Goal: Information Seeking & Learning: Learn about a topic

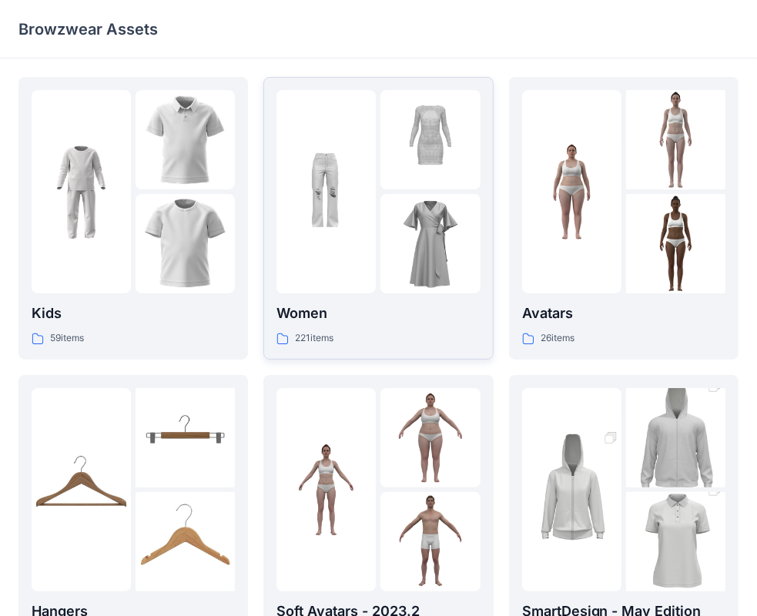
click at [324, 339] on p "221 items" at bounding box center [314, 338] width 38 height 16
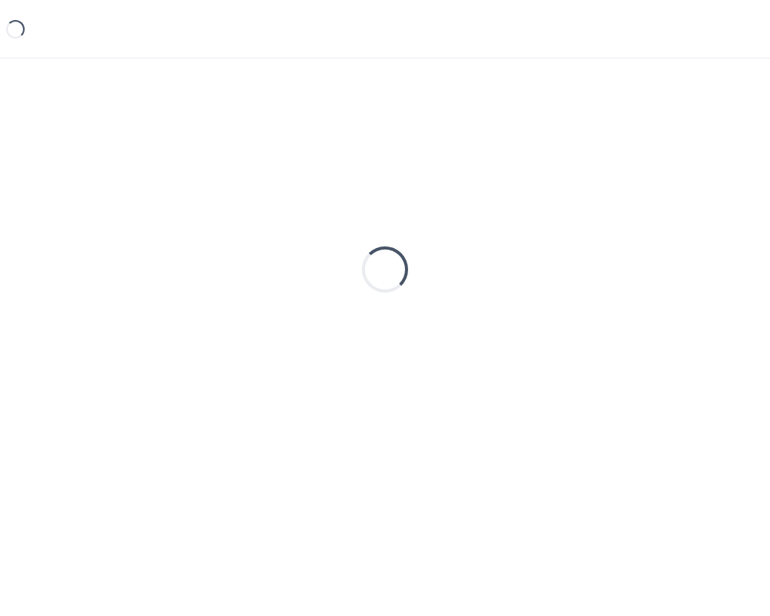
click at [324, 339] on div "Loading..." at bounding box center [384, 269] width 733 height 385
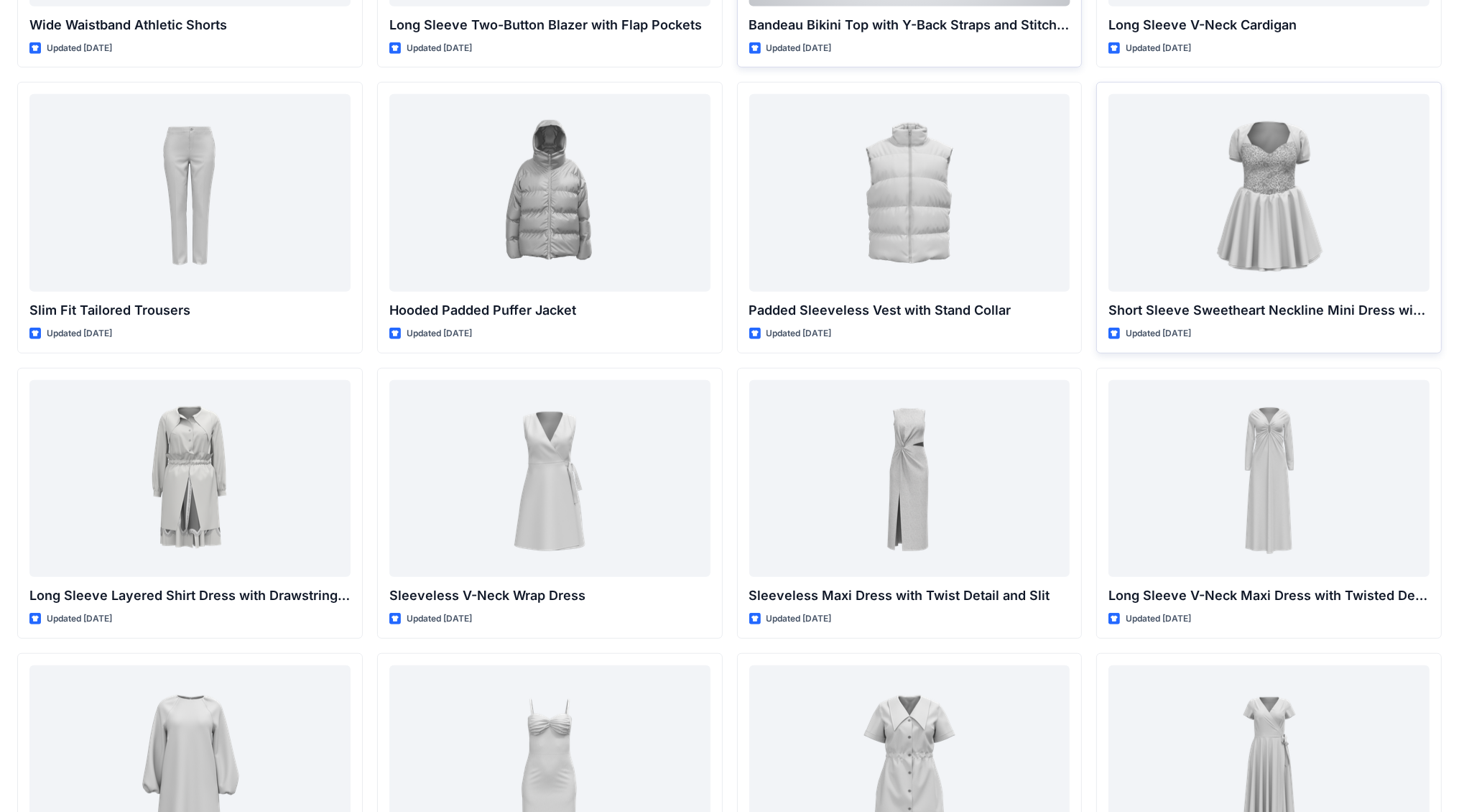
scroll to position [1420, 0]
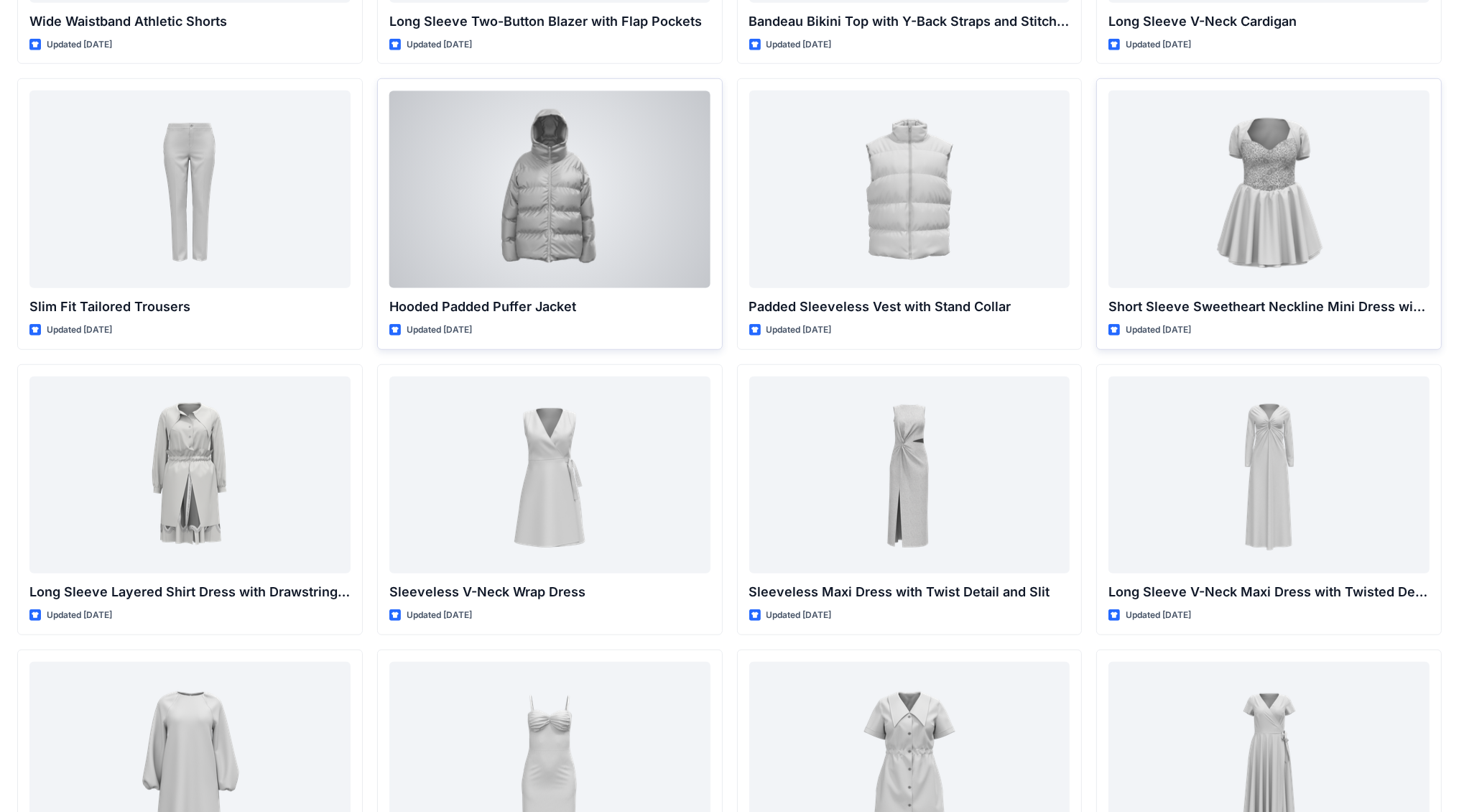
click at [566, 194] on div at bounding box center [550, 189] width 321 height 198
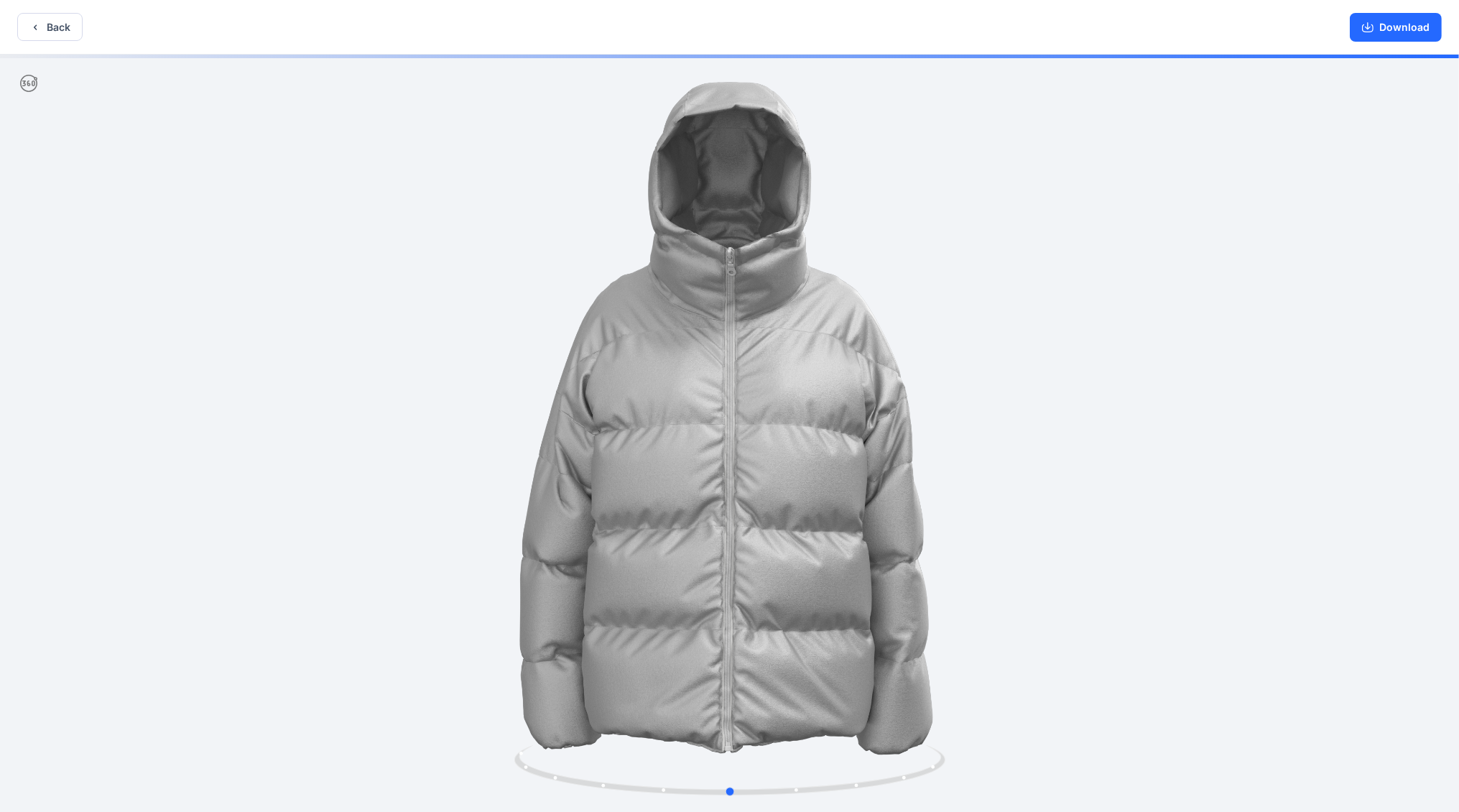
drag, startPoint x: 679, startPoint y: 604, endPoint x: 677, endPoint y: 587, distance: 17.1
click at [677, 574] on div at bounding box center [729, 435] width 1459 height 760
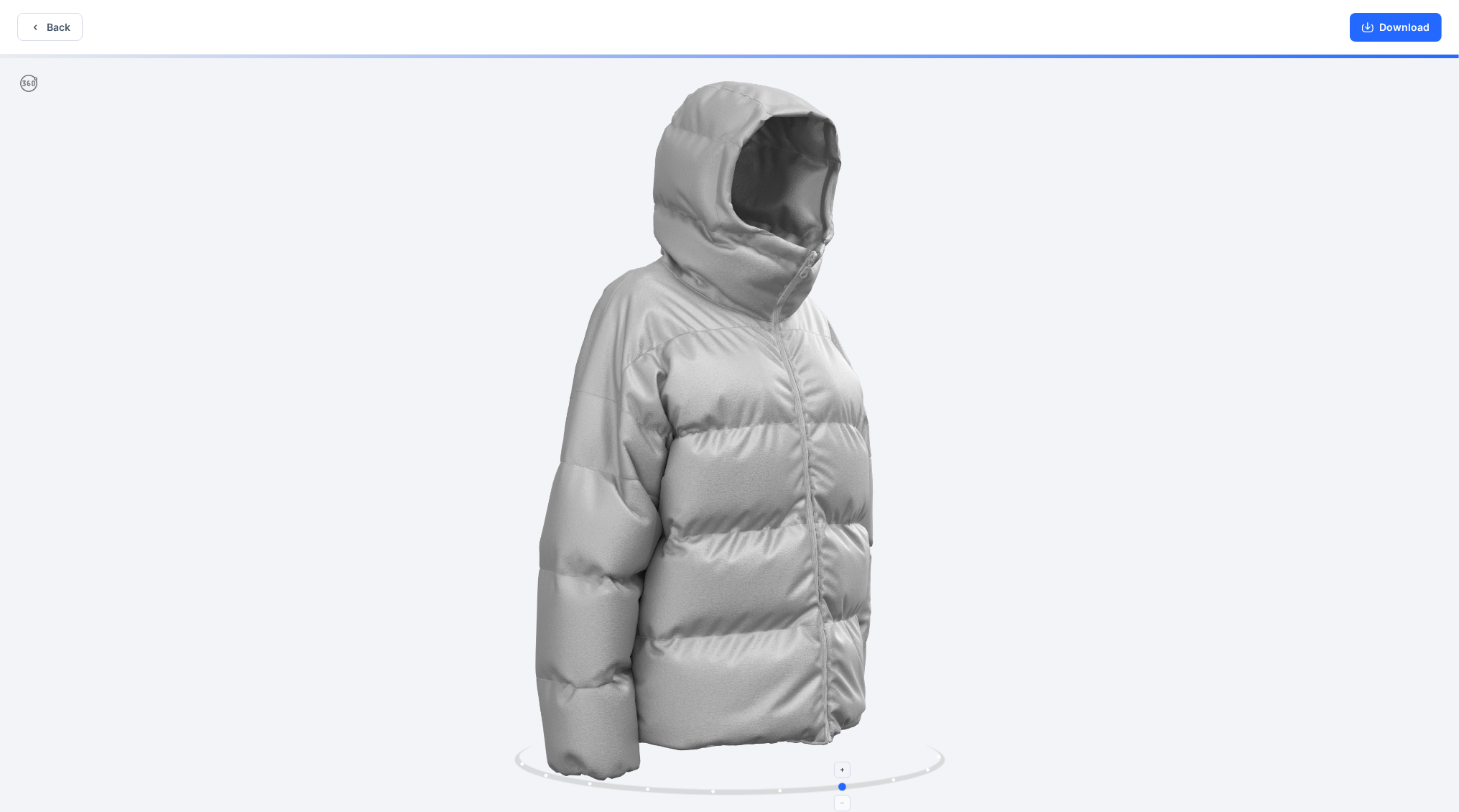
drag, startPoint x: 679, startPoint y: 782, endPoint x: 781, endPoint y: 788, distance: 102.2
click at [718, 574] on icon at bounding box center [732, 772] width 435 height 54
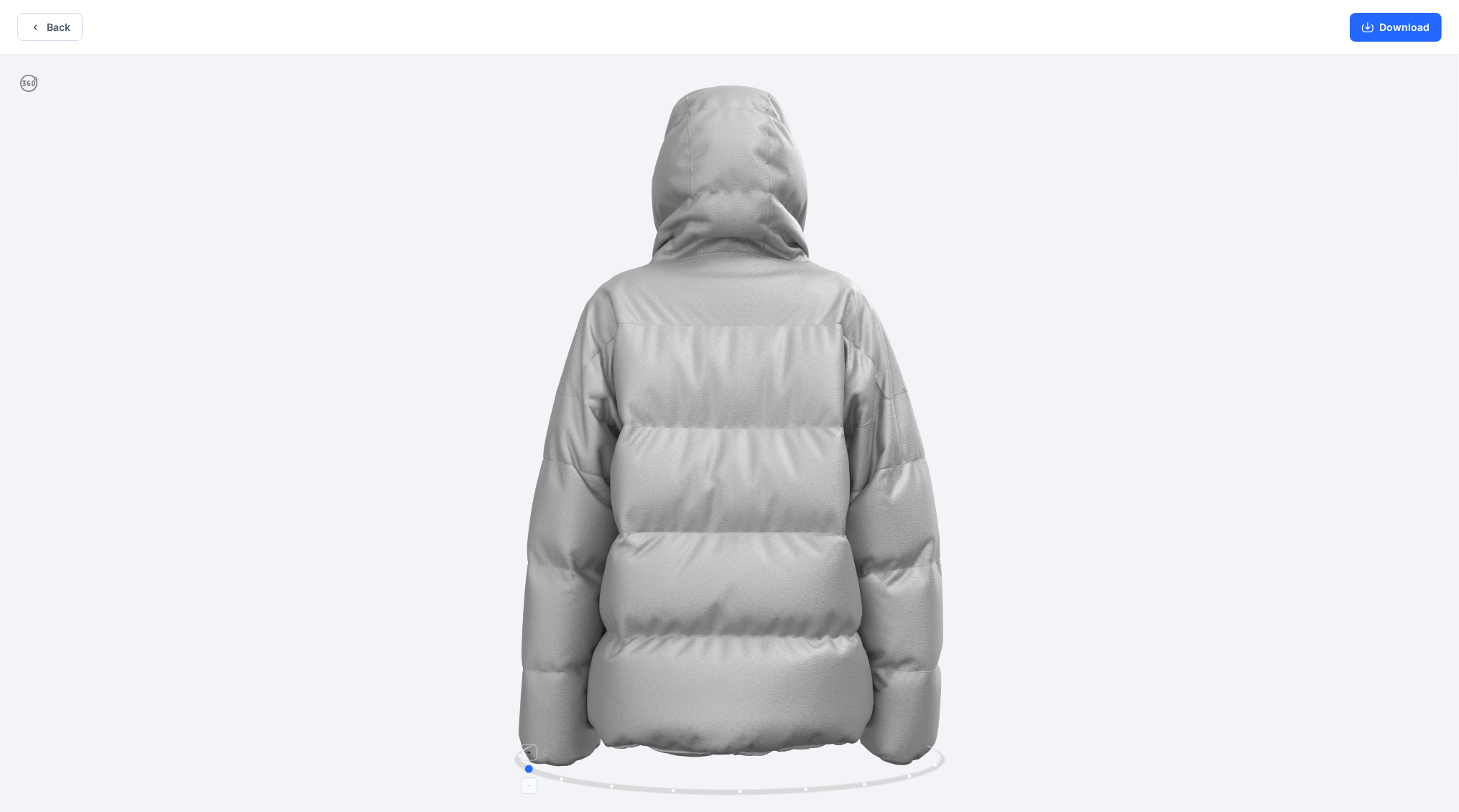
drag, startPoint x: 660, startPoint y: 785, endPoint x: 766, endPoint y: 789, distance: 106.1
click at [718, 574] on icon at bounding box center [732, 772] width 435 height 54
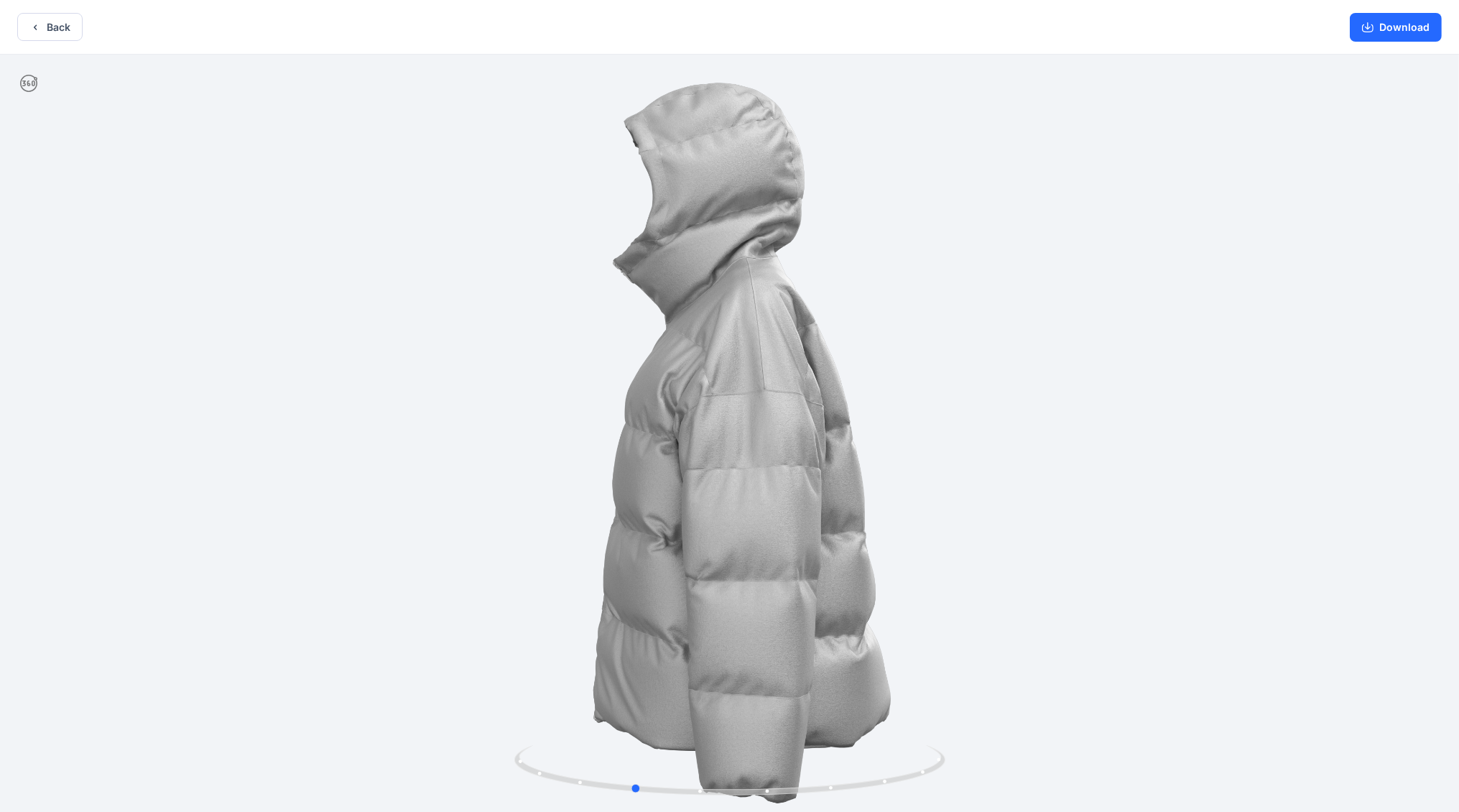
drag, startPoint x: 653, startPoint y: 776, endPoint x: 763, endPoint y: 729, distance: 119.6
click at [718, 574] on div at bounding box center [729, 435] width 1459 height 760
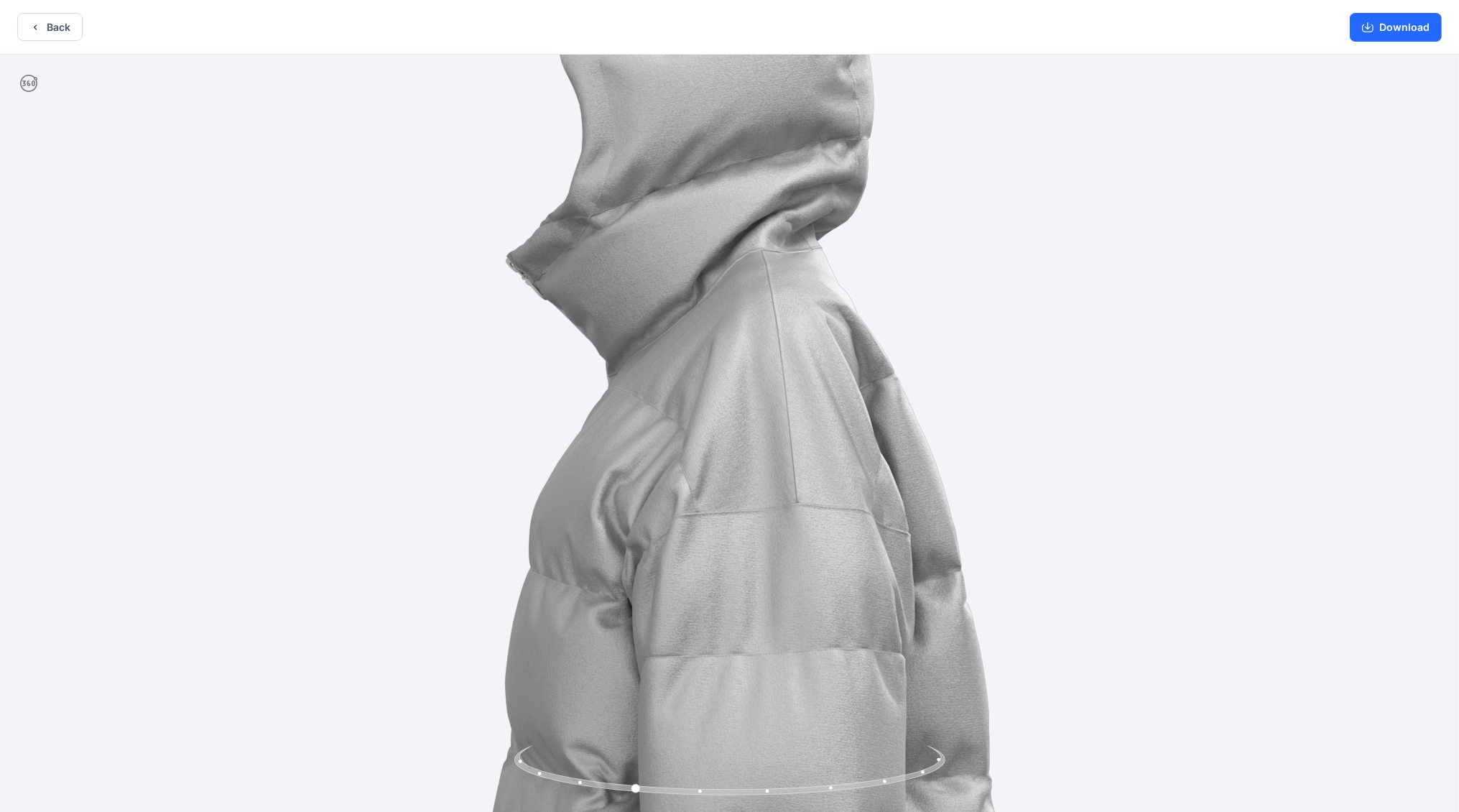
drag, startPoint x: 627, startPoint y: 460, endPoint x: 766, endPoint y: 664, distance: 246.9
click at [718, 574] on img at bounding box center [730, 589] width 1457 height 1457
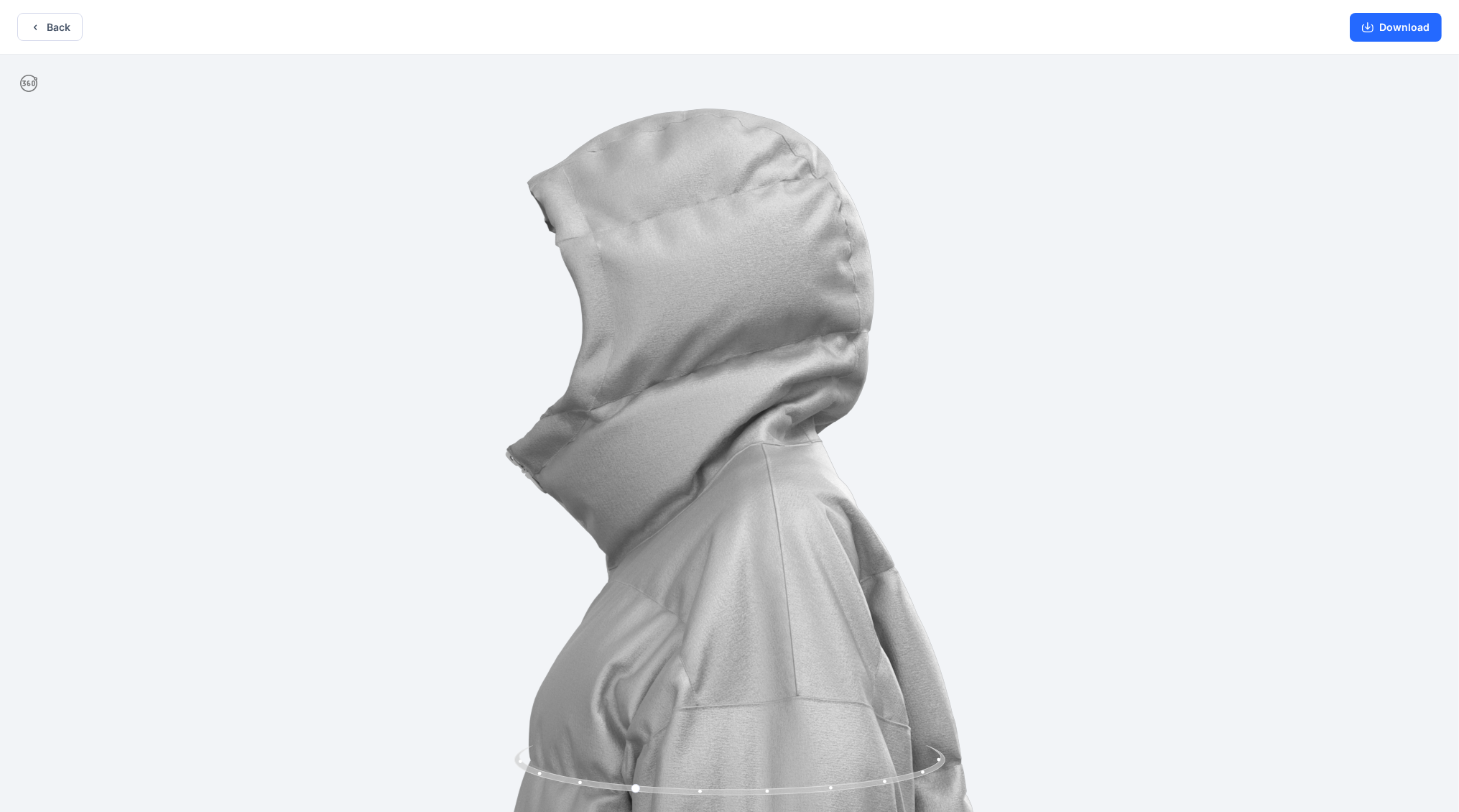
drag, startPoint x: 702, startPoint y: 388, endPoint x: 723, endPoint y: 586, distance: 199.1
drag, startPoint x: 794, startPoint y: 609, endPoint x: 802, endPoint y: 658, distance: 49.6
click at [718, 574] on img at bounding box center [730, 783] width 1457 height 1457
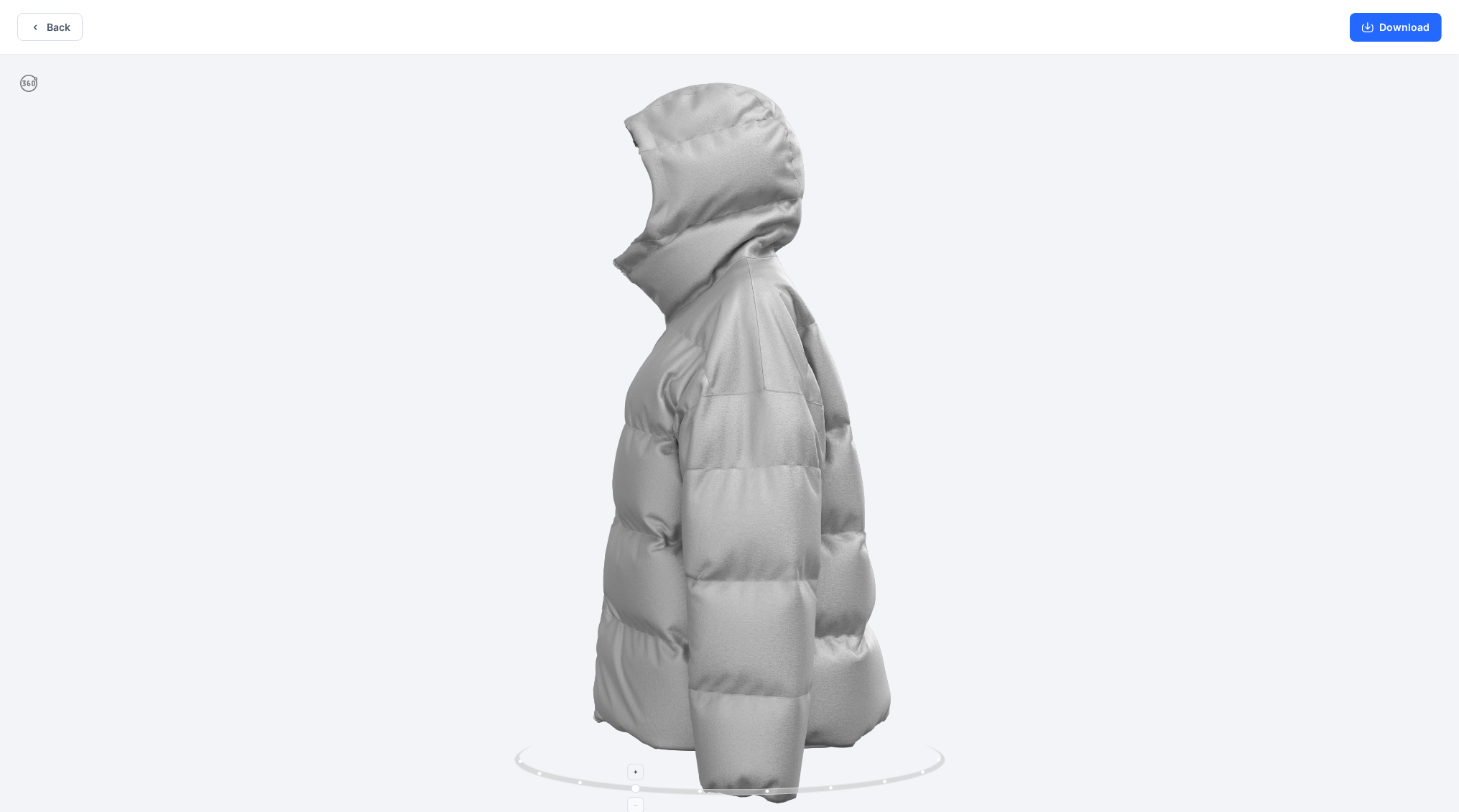
click at [638, 574] on foreignobject at bounding box center [637, 805] width 17 height 17
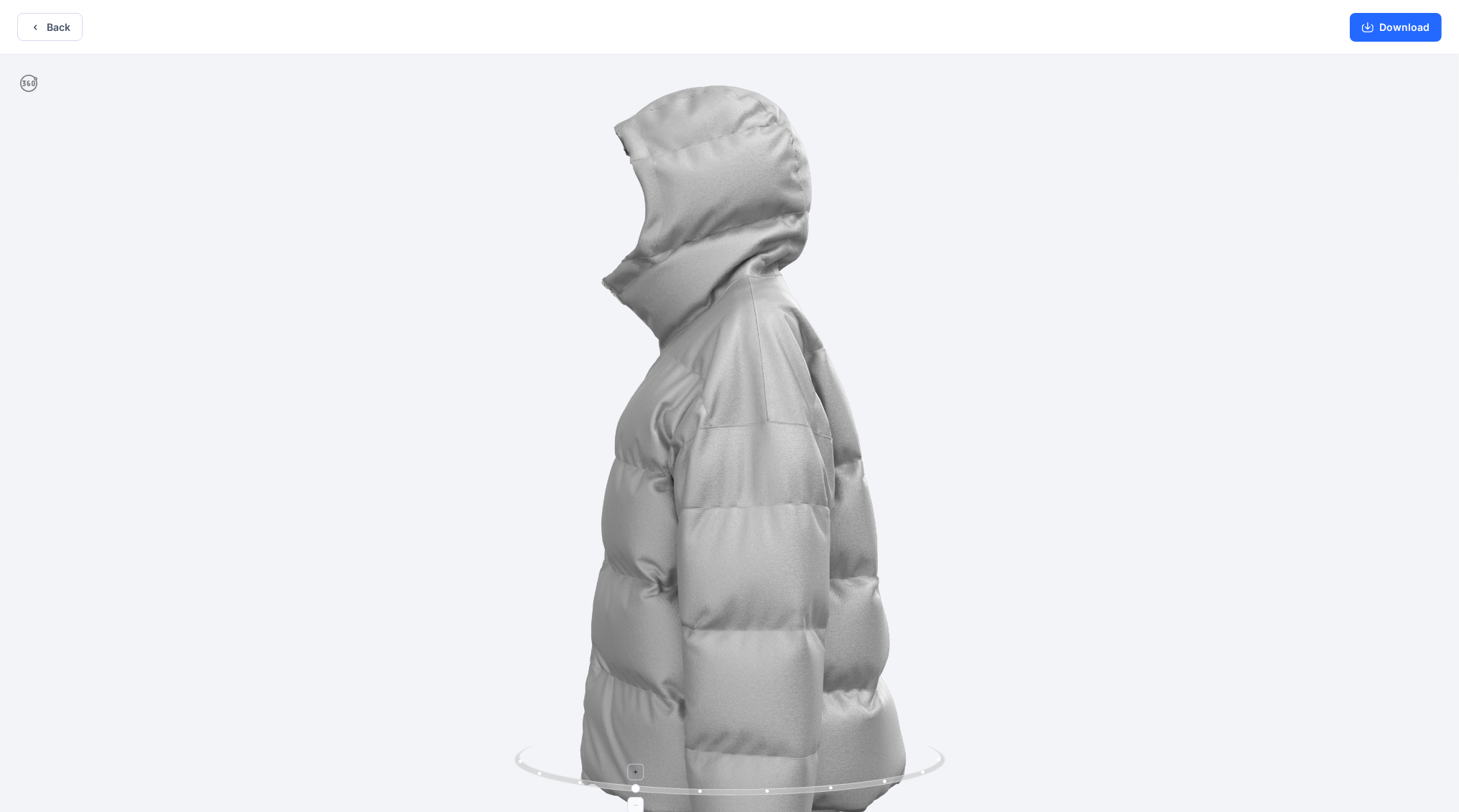
click at [638, 574] on icon at bounding box center [636, 771] width 8 height 8
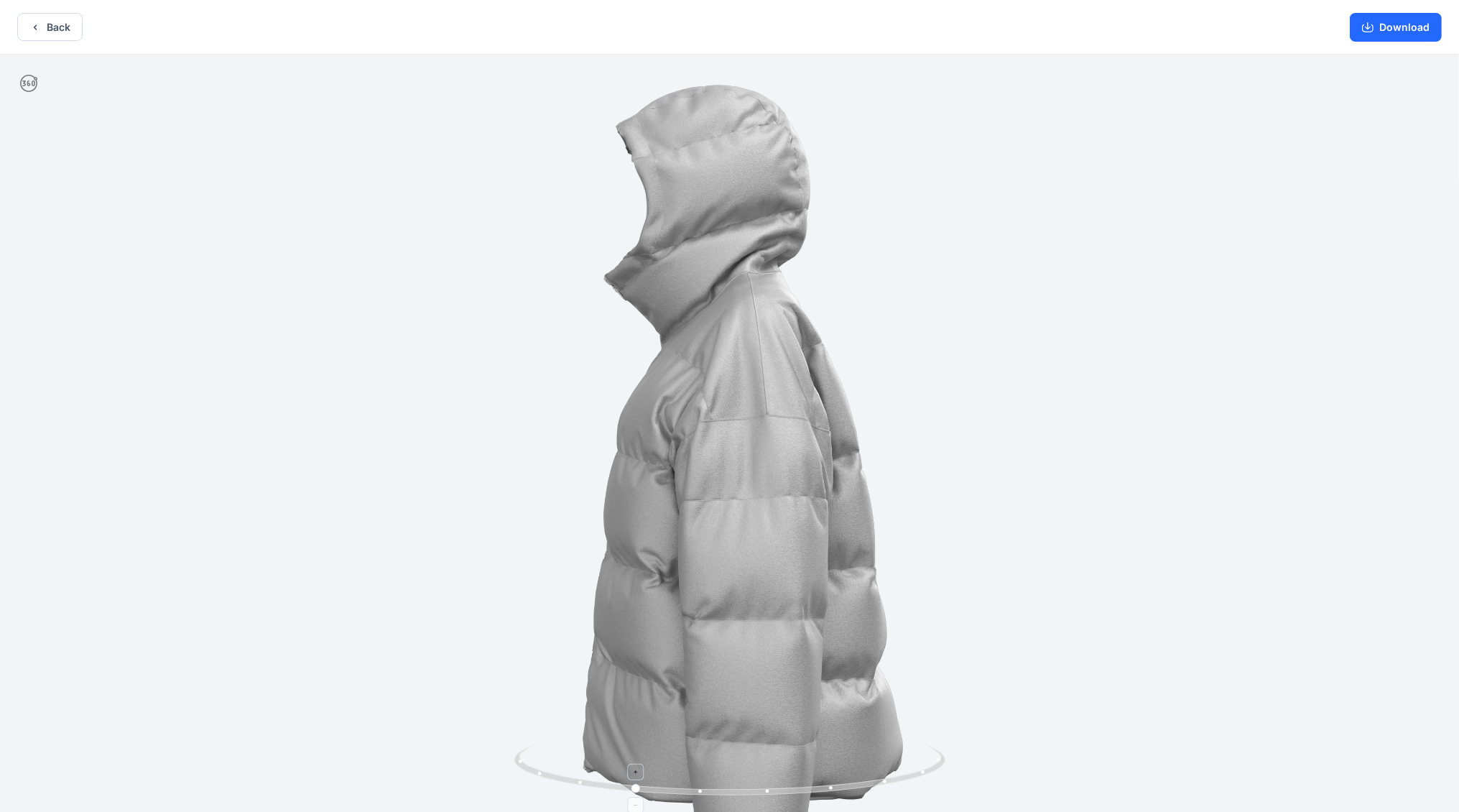
click at [640, 574] on div at bounding box center [637, 805] width 17 height 17
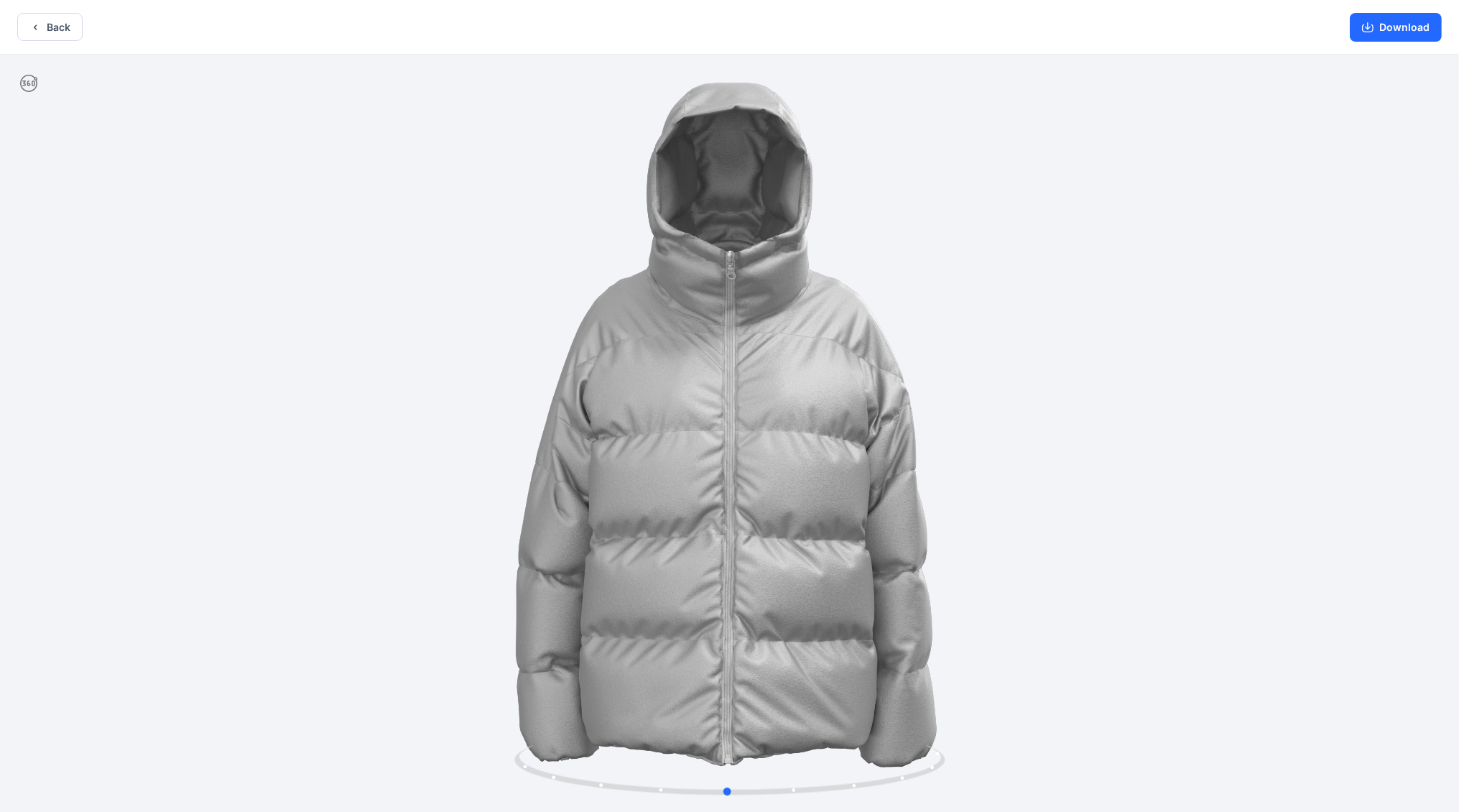
drag, startPoint x: 635, startPoint y: 788, endPoint x: 732, endPoint y: 484, distance: 319.1
click at [718, 484] on div at bounding box center [729, 435] width 1459 height 760
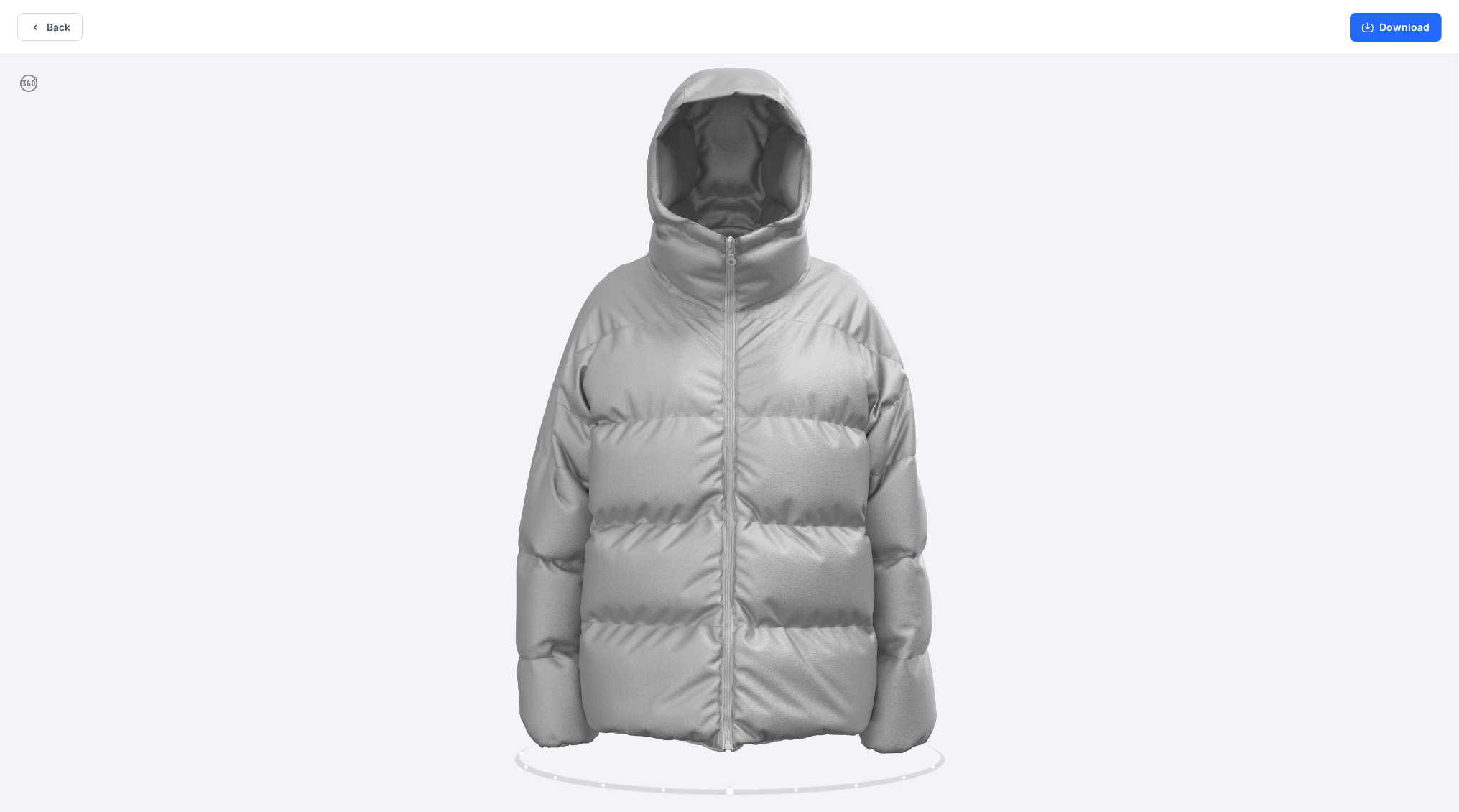
drag, startPoint x: 828, startPoint y: 574, endPoint x: 784, endPoint y: 592, distance: 47.5
click at [718, 473] on img at bounding box center [729, 427] width 774 height 774
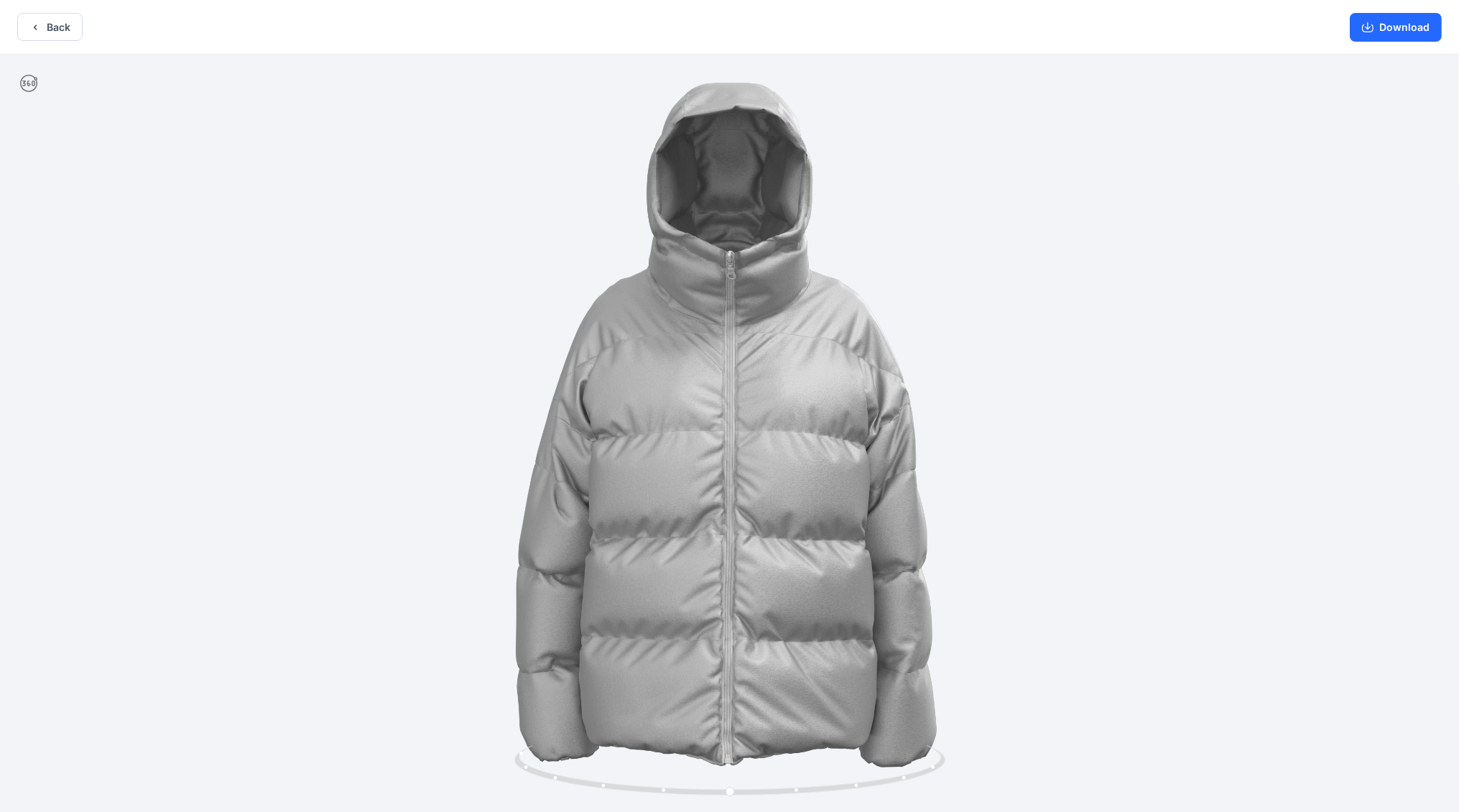
drag, startPoint x: 816, startPoint y: 464, endPoint x: 837, endPoint y: 406, distance: 61.7
click at [718, 406] on img at bounding box center [729, 441] width 774 height 774
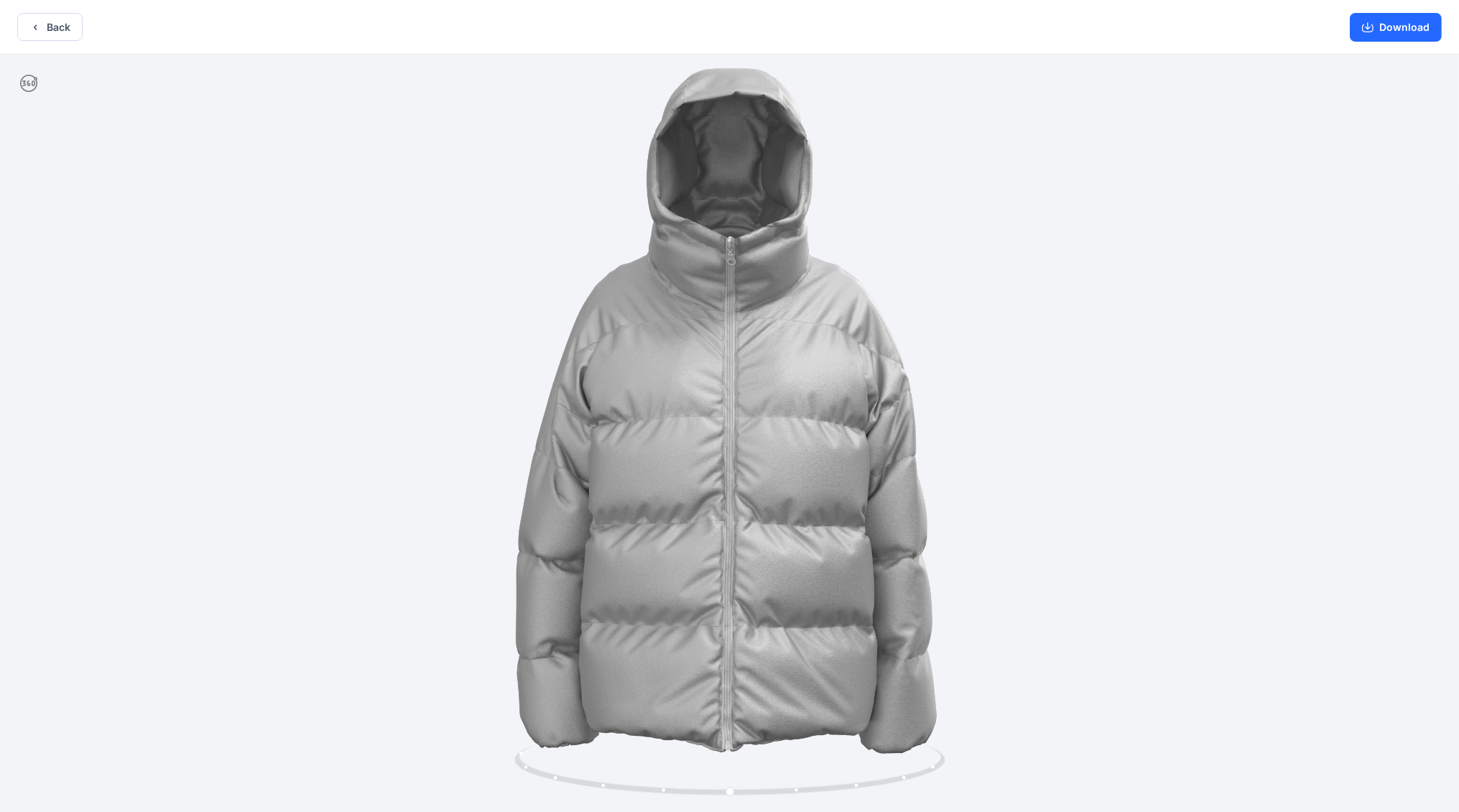
click at [29, 77] on icon at bounding box center [29, 83] width 17 height 17
click at [26, 30] on button "Back" at bounding box center [49, 27] width 65 height 28
